Goal: Communication & Community: Answer question/provide support

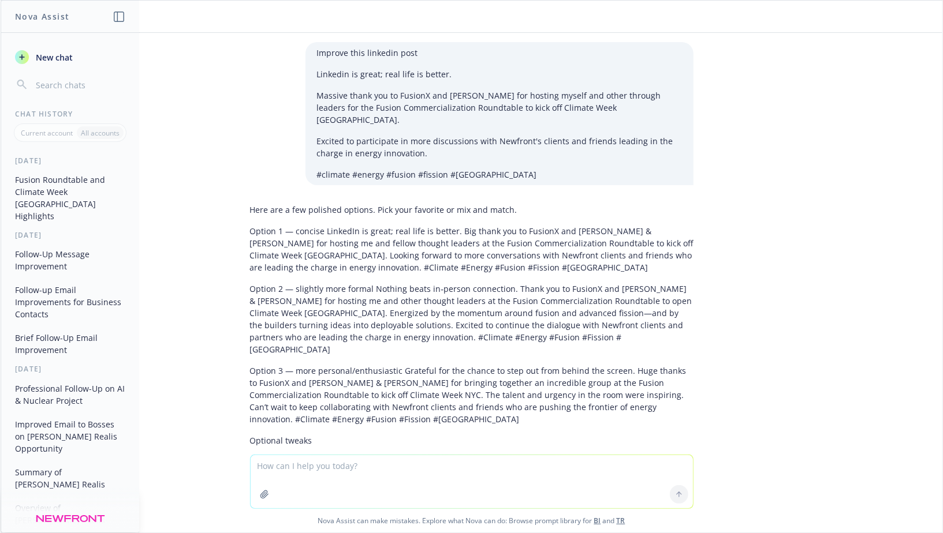
scroll to position [573, 0]
